Goal: Information Seeking & Learning: Learn about a topic

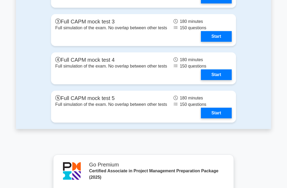
scroll to position [1539, 0]
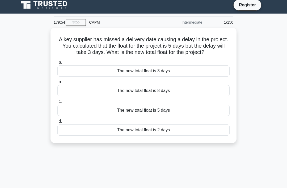
scroll to position [4, 0]
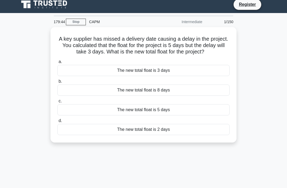
click at [206, 135] on div "The new total float is 2 days" at bounding box center [143, 129] width 172 height 11
click at [57, 122] on input "d. The new total float is 2 days" at bounding box center [57, 120] width 0 height 3
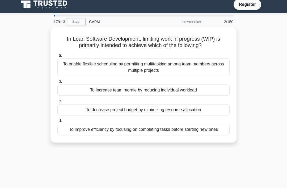
click at [221, 130] on div "To improve efficiency by focusing on completing tasks before starting new ones" at bounding box center [143, 129] width 172 height 11
click at [57, 122] on input "d. To improve efficiency by focusing on completing tasks before starting new on…" at bounding box center [57, 120] width 0 height 3
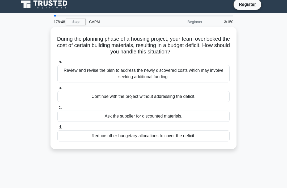
click at [93, 72] on div "Review and revise the plan to address the newly discovered costs which may invo…" at bounding box center [143, 74] width 172 height 18
click at [57, 63] on input "a. Review and revise the plan to address the newly discovered costs which may i…" at bounding box center [57, 61] width 0 height 3
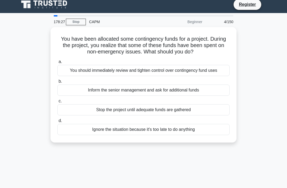
click at [96, 76] on div "You should immediately review and tighten control over contingency fund uses" at bounding box center [143, 70] width 172 height 11
click at [57, 63] on input "a. You should immediately review and tighten control over contingency fund uses" at bounding box center [57, 61] width 0 height 3
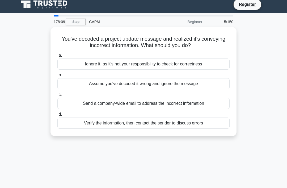
click at [139, 127] on div "Verify the information, then contact the sender to discuss errors" at bounding box center [143, 122] width 172 height 11
click at [57, 116] on input "d. Verify the information, then contact the sender to discuss errors" at bounding box center [57, 114] width 0 height 3
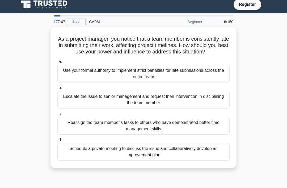
click at [142, 160] on div "Schedule a private meeting to discuss the issue and collaboratively develop an …" at bounding box center [143, 152] width 172 height 18
click at [57, 141] on input "d. Schedule a private meeting to discuss the issue and collaboratively develop …" at bounding box center [57, 139] width 0 height 3
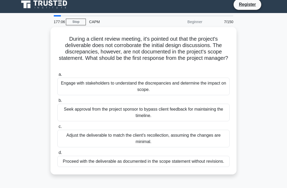
click at [84, 85] on div "Engage with stakeholders to understand the discrepancies and determine the impa…" at bounding box center [143, 87] width 172 height 18
click at [57, 76] on input "a. Engage with stakeholders to understand the discrepancies and determine the i…" at bounding box center [57, 74] width 0 height 3
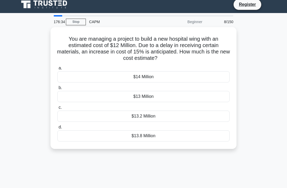
click at [146, 134] on div "$13.8 Million" at bounding box center [143, 135] width 172 height 11
click at [57, 129] on input "d. $13.8 Million" at bounding box center [57, 126] width 0 height 3
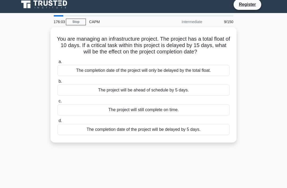
click at [208, 134] on div "The completion date of the project will be delayed by 5 days." at bounding box center [143, 129] width 172 height 11
click at [57, 122] on input "d. The completion date of the project will be delayed by 5 days." at bounding box center [57, 120] width 0 height 3
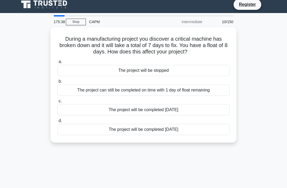
click at [212, 92] on div "The project can still be completed on time with 1 day of float remaining" at bounding box center [143, 89] width 172 height 11
click at [57, 83] on input "b. The project can still be completed on time with 1 day of float remaining" at bounding box center [57, 81] width 0 height 3
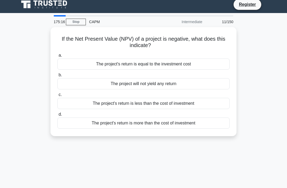
click at [190, 105] on div "The project's return is less than the cost of investment" at bounding box center [143, 103] width 172 height 11
click at [57, 96] on input "c. The project's return is less than the cost of investment" at bounding box center [57, 94] width 0 height 3
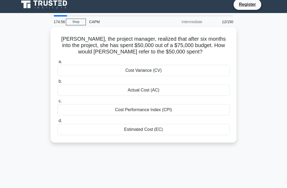
click at [152, 89] on div "Actual Cost (AC)" at bounding box center [143, 89] width 172 height 11
click at [57, 83] on input "b. Actual Cost (AC)" at bounding box center [57, 81] width 0 height 3
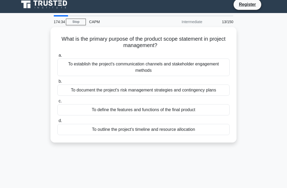
click at [195, 113] on div "To define the features and functions of the final product" at bounding box center [143, 109] width 172 height 11
click at [57, 103] on input "c. To define the features and functions of the final product" at bounding box center [57, 100] width 0 height 3
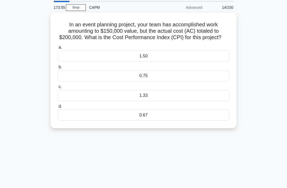
scroll to position [16, 0]
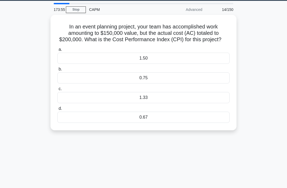
click at [178, 81] on div "0.75" at bounding box center [143, 77] width 172 height 11
click at [57, 71] on input "b. 0.75" at bounding box center [57, 68] width 0 height 3
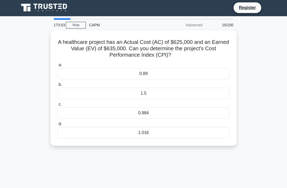
scroll to position [0, 0]
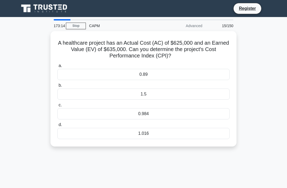
click at [159, 136] on div "1.016" at bounding box center [143, 133] width 172 height 11
click at [57, 126] on input "d. 1.016" at bounding box center [57, 124] width 0 height 3
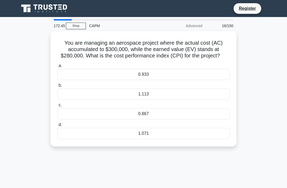
click at [158, 139] on div "1.071" at bounding box center [143, 133] width 172 height 11
click at [57, 126] on input "d. 1.071" at bounding box center [57, 124] width 0 height 3
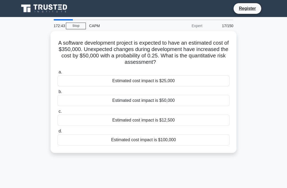
click at [161, 138] on div "Estimated cost impact is $100,000" at bounding box center [143, 139] width 172 height 11
click at [57, 133] on input "d. Estimated cost impact is $100,000" at bounding box center [57, 130] width 0 height 3
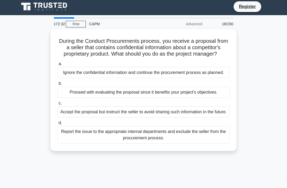
scroll to position [2, 0]
click at [228, 27] on div "18/150" at bounding box center [220, 24] width 31 height 11
click at [229, 23] on div "18/150" at bounding box center [220, 24] width 31 height 11
click at [226, 23] on div "18/150" at bounding box center [220, 24] width 31 height 11
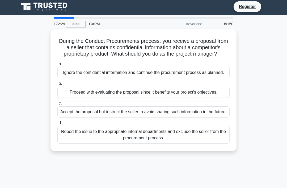
click at [226, 24] on div "18/150" at bounding box center [220, 24] width 31 height 11
click at [203, 22] on div "Advanced" at bounding box center [182, 24] width 46 height 11
click at [226, 24] on div "18/150" at bounding box center [220, 24] width 31 height 11
click at [100, 25] on div "CAPM" at bounding box center [122, 24] width 73 height 11
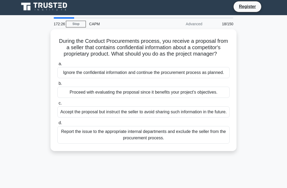
click at [99, 25] on div "CAPM" at bounding box center [122, 24] width 73 height 11
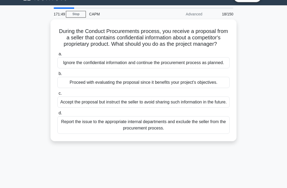
click at [196, 134] on div "Report the issue to the appropriate internal departments and exclude the seller…" at bounding box center [143, 125] width 172 height 18
click at [57, 115] on input "d. Report the issue to the appropriate internal departments and exclude the sel…" at bounding box center [57, 112] width 0 height 3
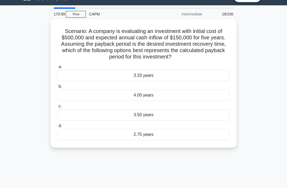
click at [183, 81] on div "3.33 years" at bounding box center [143, 75] width 172 height 11
click at [57, 68] on input "a. 3.33 years" at bounding box center [57, 66] width 0 height 3
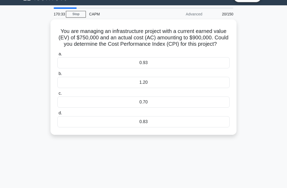
click at [162, 127] on div "0.83" at bounding box center [143, 121] width 172 height 11
click at [57, 115] on input "d. 0.83" at bounding box center [57, 112] width 0 height 3
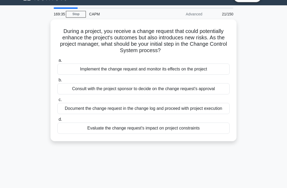
click at [207, 111] on div "Document the change request in the change log and proceed with project execution" at bounding box center [143, 108] width 172 height 11
click at [57, 101] on input "c. Document the change request in the change log and proceed with project execu…" at bounding box center [57, 99] width 0 height 3
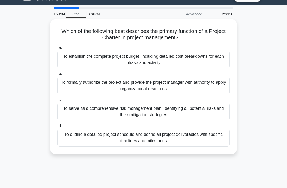
click at [195, 92] on div "To formally authorize the project and provide the project manager with authorit…" at bounding box center [143, 86] width 172 height 18
click at [57, 75] on input "b. To formally authorize the project and provide the project manager with autho…" at bounding box center [57, 73] width 0 height 3
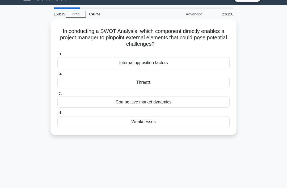
click at [184, 83] on div "Threats" at bounding box center [143, 82] width 172 height 11
click at [57, 75] on input "b. Threats" at bounding box center [57, 73] width 0 height 3
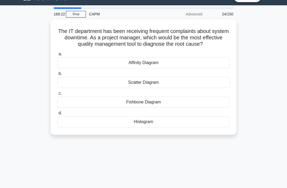
click at [169, 108] on div "Fishbone Diagram" at bounding box center [143, 101] width 172 height 11
click at [57, 95] on input "c. Fishbone Diagram" at bounding box center [57, 93] width 0 height 3
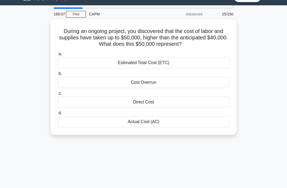
click at [158, 80] on div "Cost Overrun" at bounding box center [143, 82] width 172 height 11
click at [57, 75] on input "b. Cost Overrun" at bounding box center [57, 73] width 0 height 3
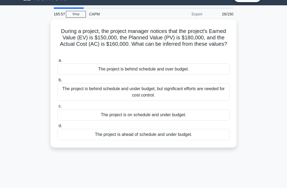
click at [199, 73] on div "The project is behind schedule and over budget." at bounding box center [143, 68] width 172 height 11
click at [57, 62] on input "a. The project is behind schedule and over budget." at bounding box center [57, 60] width 0 height 3
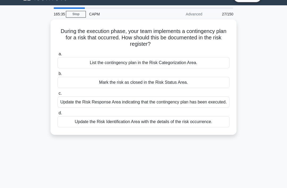
click at [153, 105] on div "Update the Risk Response Area indicating that the contingency plan has been exe…" at bounding box center [143, 101] width 172 height 11
click at [57, 95] on input "c. Update the Risk Response Area indicating that the contingency plan has been …" at bounding box center [57, 93] width 0 height 3
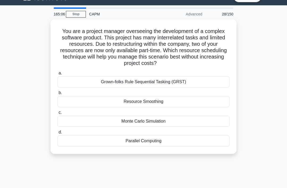
click at [156, 103] on div "Resource Smoothing" at bounding box center [143, 101] width 172 height 11
click at [57, 95] on input "b. Resource Smoothing" at bounding box center [57, 92] width 0 height 3
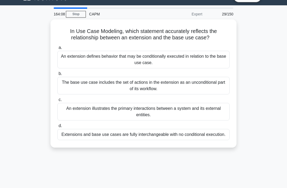
click at [159, 67] on div "An extension defines behavior that may be conditionally executed in relation to…" at bounding box center [143, 60] width 172 height 18
click at [57, 49] on input "a. An extension defines behavior that may be conditionally executed in relation…" at bounding box center [57, 47] width 0 height 3
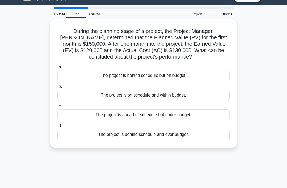
click at [119, 132] on div "The project is behind schedule and over budget." at bounding box center [143, 134] width 172 height 11
click at [57, 127] on input "d. The project is behind schedule and over budget." at bounding box center [57, 125] width 0 height 3
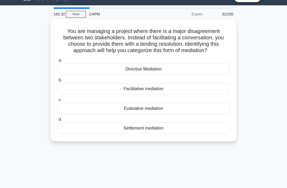
click at [124, 134] on div "Settlement mediation" at bounding box center [143, 127] width 172 height 11
click at [57, 121] on input "d. Settlement mediation" at bounding box center [57, 119] width 0 height 3
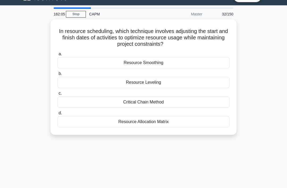
click at [139, 86] on div "Resource Leveling" at bounding box center [143, 82] width 172 height 11
click at [57, 75] on input "b. Resource Leveling" at bounding box center [57, 73] width 0 height 3
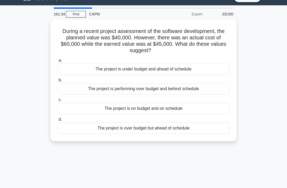
click at [122, 128] on div "The project is over budget but ahead of schedule" at bounding box center [143, 127] width 172 height 11
click at [57, 121] on input "d. The project is over budget but ahead of schedule" at bounding box center [57, 119] width 0 height 3
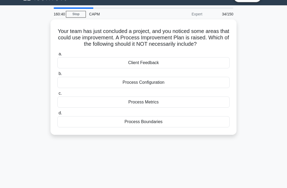
click at [15, 175] on main "160:40 Stop CAPM Expert 34/150 Your team has just concluded a project, and you …" at bounding box center [143, 140] width 287 height 270
click at [11, 177] on main "160:37 Stop CAPM Expert 34/150 Your team has just concluded a project, and you …" at bounding box center [143, 140] width 287 height 270
click at [169, 88] on div "Process Configuration" at bounding box center [143, 82] width 172 height 11
click at [57, 75] on input "b. Process Configuration" at bounding box center [57, 73] width 0 height 3
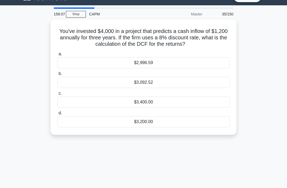
click at [175, 105] on div "$3,400.00" at bounding box center [143, 101] width 172 height 11
click at [57, 95] on input "c. $3,400.00" at bounding box center [57, 93] width 0 height 3
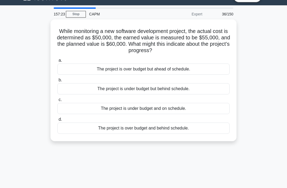
click at [187, 86] on div "The project is under budget but behind schedule." at bounding box center [143, 88] width 172 height 11
click at [57, 82] on input "b. The project is under budget but behind schedule." at bounding box center [57, 79] width 0 height 3
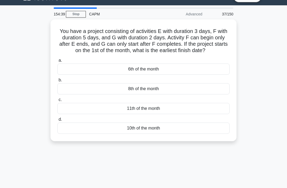
click at [180, 128] on div "10th of the month" at bounding box center [143, 127] width 172 height 11
click at [57, 121] on input "d. 10th of the month" at bounding box center [57, 119] width 0 height 3
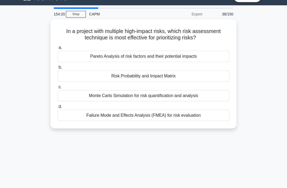
click at [211, 77] on div "Risk Probability and Impact Matrix" at bounding box center [143, 75] width 172 height 11
click at [57, 69] on input "b. Risk Probability and Impact Matrix" at bounding box center [57, 67] width 0 height 3
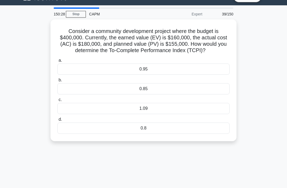
click at [212, 73] on div "0.95" at bounding box center [143, 68] width 172 height 11
click at [57, 62] on input "a. 0.95" at bounding box center [57, 60] width 0 height 3
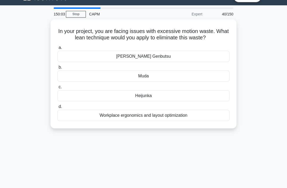
click at [157, 121] on div "Workplace ergonomics and layout optimization" at bounding box center [143, 115] width 172 height 11
click at [57, 108] on input "d. Workplace ergonomics and layout optimization" at bounding box center [57, 106] width 0 height 3
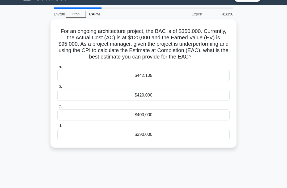
click at [183, 81] on div "$442,105" at bounding box center [143, 75] width 172 height 11
click at [57, 68] on input "a. $442,105" at bounding box center [57, 66] width 0 height 3
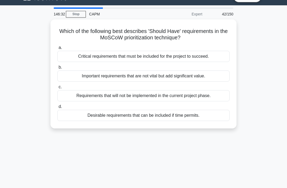
click at [164, 53] on div "Critical requirements that must be included for the project to succeed." at bounding box center [143, 56] width 172 height 11
click at [57, 49] on input "a. Critical requirements that must be included for the project to succeed." at bounding box center [57, 47] width 0 height 3
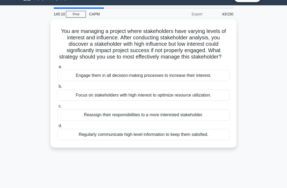
click at [174, 140] on div "Regularly communicate high-level information to keep them satisfied." at bounding box center [143, 134] width 172 height 11
click at [57, 127] on input "d. Regularly communicate high-level information to keep them satisfied." at bounding box center [57, 125] width 0 height 3
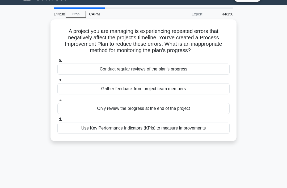
click at [168, 106] on div "Only review the progress at the end of the project" at bounding box center [143, 108] width 172 height 11
click at [57, 101] on input "c. Only review the progress at the end of the project" at bounding box center [57, 99] width 0 height 3
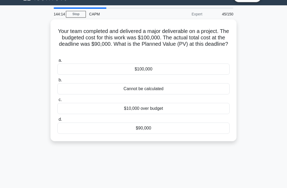
click at [160, 67] on div "$100,000" at bounding box center [143, 68] width 172 height 11
click at [57, 62] on input "a. $100,000" at bounding box center [57, 60] width 0 height 3
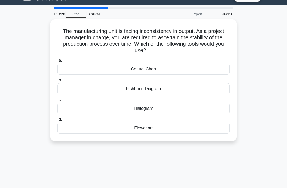
click at [158, 106] on div "Histogram" at bounding box center [143, 108] width 172 height 11
click at [57, 101] on input "c. Histogram" at bounding box center [57, 99] width 0 height 3
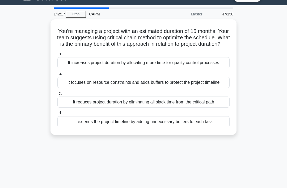
click at [158, 88] on div "It focuses on resource constraints and adds buffers to protect the project time…" at bounding box center [143, 82] width 172 height 11
click at [57, 75] on input "b. It focuses on resource constraints and adds buffers to protect the project t…" at bounding box center [57, 73] width 0 height 3
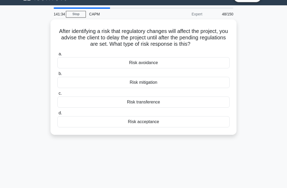
click at [126, 127] on div "Risk acceptance" at bounding box center [143, 121] width 172 height 11
click at [57, 115] on input "d. Risk acceptance" at bounding box center [57, 112] width 0 height 3
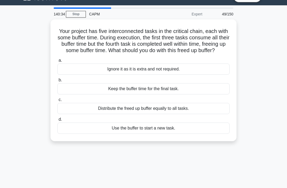
click at [177, 94] on div "Keep the buffer time for the final task." at bounding box center [143, 88] width 172 height 11
click at [57, 82] on input "b. Keep the buffer time for the final task." at bounding box center [57, 79] width 0 height 3
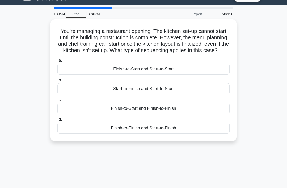
click at [153, 91] on div "Start-to-Finish and Start-to-Start" at bounding box center [143, 88] width 172 height 11
click at [57, 82] on input "b. Start-to-Finish and Start-to-Start" at bounding box center [57, 79] width 0 height 3
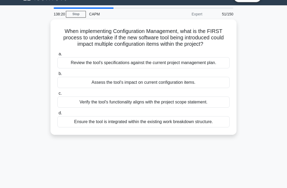
click at [199, 88] on div "Assess the tool's impact on current configuration items." at bounding box center [143, 82] width 172 height 11
click at [57, 75] on input "b. Assess the tool's impact on current configuration items." at bounding box center [57, 73] width 0 height 3
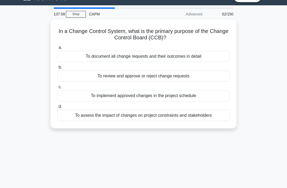
click at [197, 74] on div "To review and approve or reject change requests" at bounding box center [143, 75] width 172 height 11
click at [57, 69] on input "b. To review and approve or reject change requests" at bounding box center [57, 67] width 0 height 3
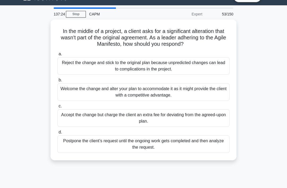
click at [116, 101] on div "Welcome the change and alter your plan to accommodate it as it might provide th…" at bounding box center [143, 92] width 172 height 18
click at [57, 82] on input "b. Welcome the change and alter your plan to accommodate it as it might provide…" at bounding box center [57, 79] width 0 height 3
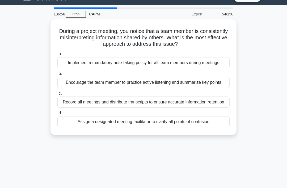
click at [144, 88] on div "Encourage the team member to practice active listening and summarize key points" at bounding box center [143, 82] width 172 height 11
click at [57, 75] on input "b. Encourage the team member to practice active listening and summarize key poi…" at bounding box center [57, 73] width 0 height 3
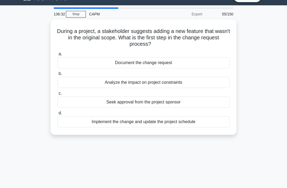
click at [184, 60] on div "Document the change request" at bounding box center [143, 62] width 172 height 11
click at [57, 56] on input "a. Document the change request" at bounding box center [57, 53] width 0 height 3
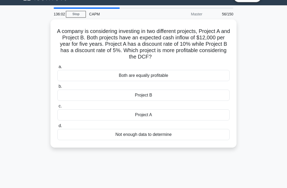
click at [153, 99] on div "Project B" at bounding box center [143, 94] width 172 height 11
click at [57, 88] on input "b. Project B" at bounding box center [57, 86] width 0 height 3
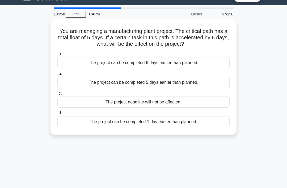
click at [171, 63] on div "The project can be completed 6 days earlier than planned." at bounding box center [143, 62] width 172 height 11
click at [57, 56] on input "a. The project can be completed 6 days earlier than planned." at bounding box center [57, 53] width 0 height 3
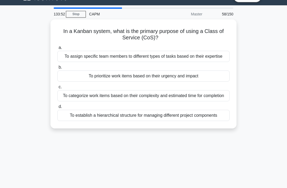
click at [189, 101] on div "To categorize work items based on their complexity and estimated time for compl…" at bounding box center [143, 95] width 172 height 11
click at [57, 89] on input "c. To categorize work items based on their complexity and estimated time for co…" at bounding box center [57, 86] width 0 height 3
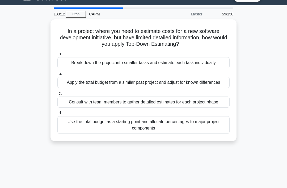
click at [158, 134] on div "Use the total budget as a starting point and allocate percentages to major proj…" at bounding box center [143, 125] width 172 height 18
click at [57, 115] on input "d. Use the total budget as a starting point and allocate percentages to major p…" at bounding box center [57, 112] width 0 height 3
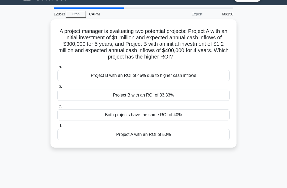
click at [184, 140] on div "Project A with an ROI of 50%" at bounding box center [143, 134] width 172 height 11
click at [57, 127] on input "d. Project A with an ROI of 50%" at bounding box center [57, 125] width 0 height 3
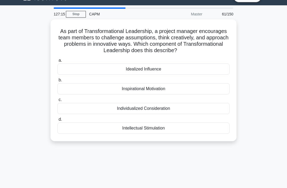
click at [182, 94] on div "Inspirational Motivation" at bounding box center [143, 88] width 172 height 11
click at [57, 82] on input "b. Inspirational Motivation" at bounding box center [57, 79] width 0 height 3
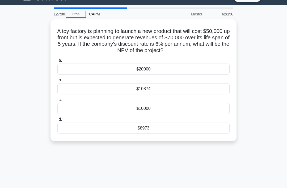
click at [81, 13] on link "Stop" at bounding box center [76, 14] width 20 height 7
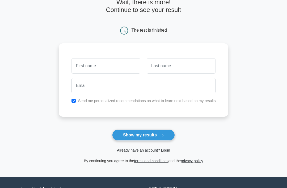
click at [159, 140] on button "Show my results" at bounding box center [143, 135] width 63 height 11
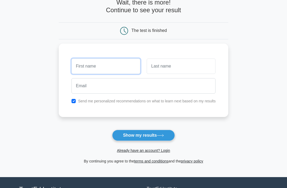
type input "H"
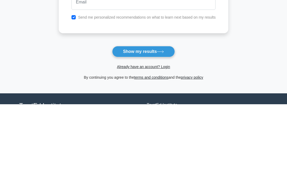
click at [163, 130] on button "Show my results" at bounding box center [143, 135] width 63 height 11
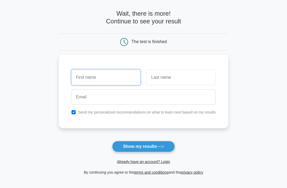
scroll to position [0, 0]
